Goal: Navigation & Orientation: Find specific page/section

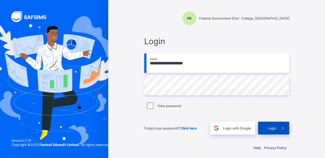
click at [284, 126] on icon at bounding box center [283, 127] width 6 height 5
